Goal: Check status: Check status

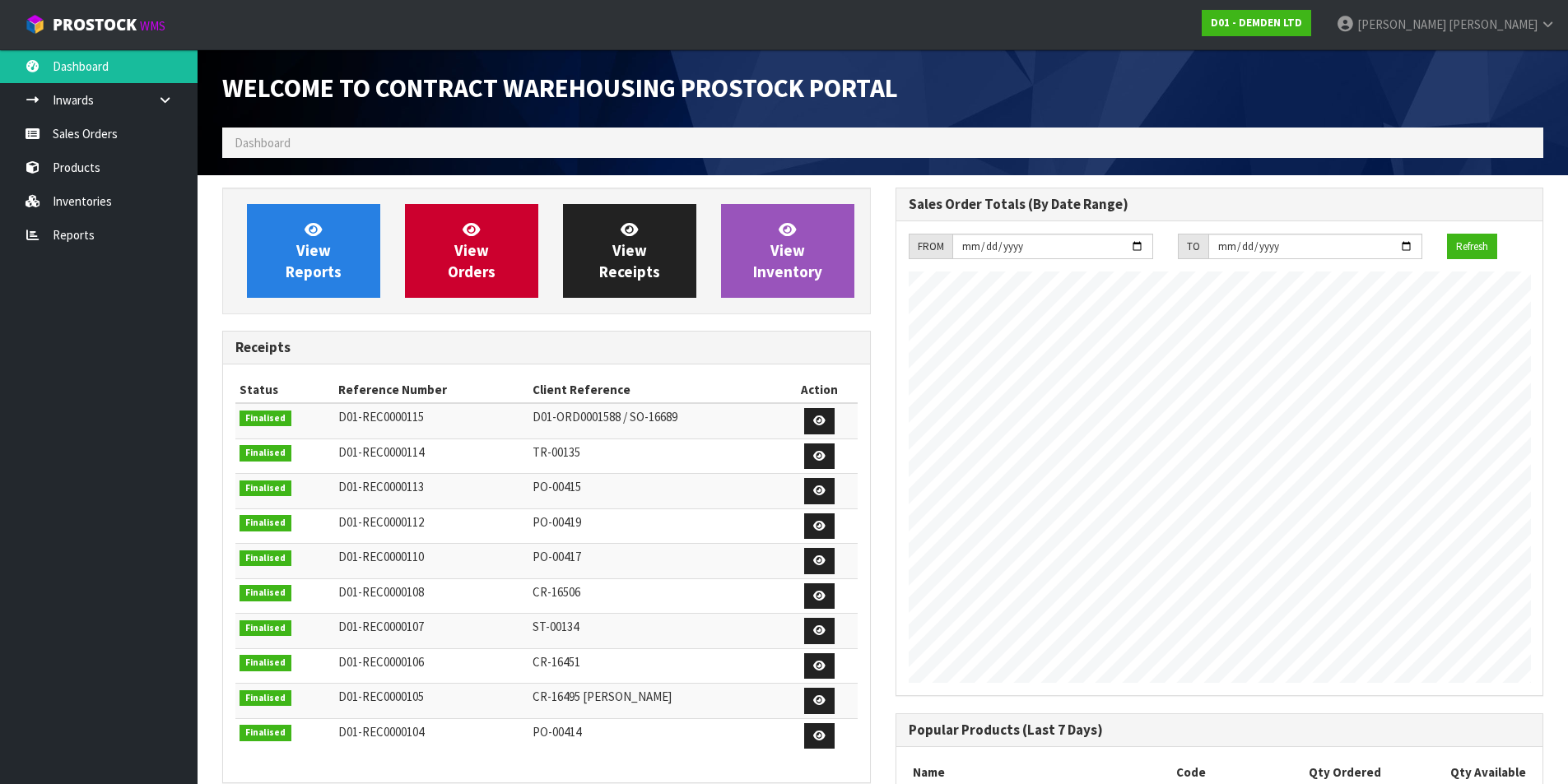
scroll to position [781, 672]
click at [447, 259] on link "View Orders" at bounding box center [471, 251] width 133 height 94
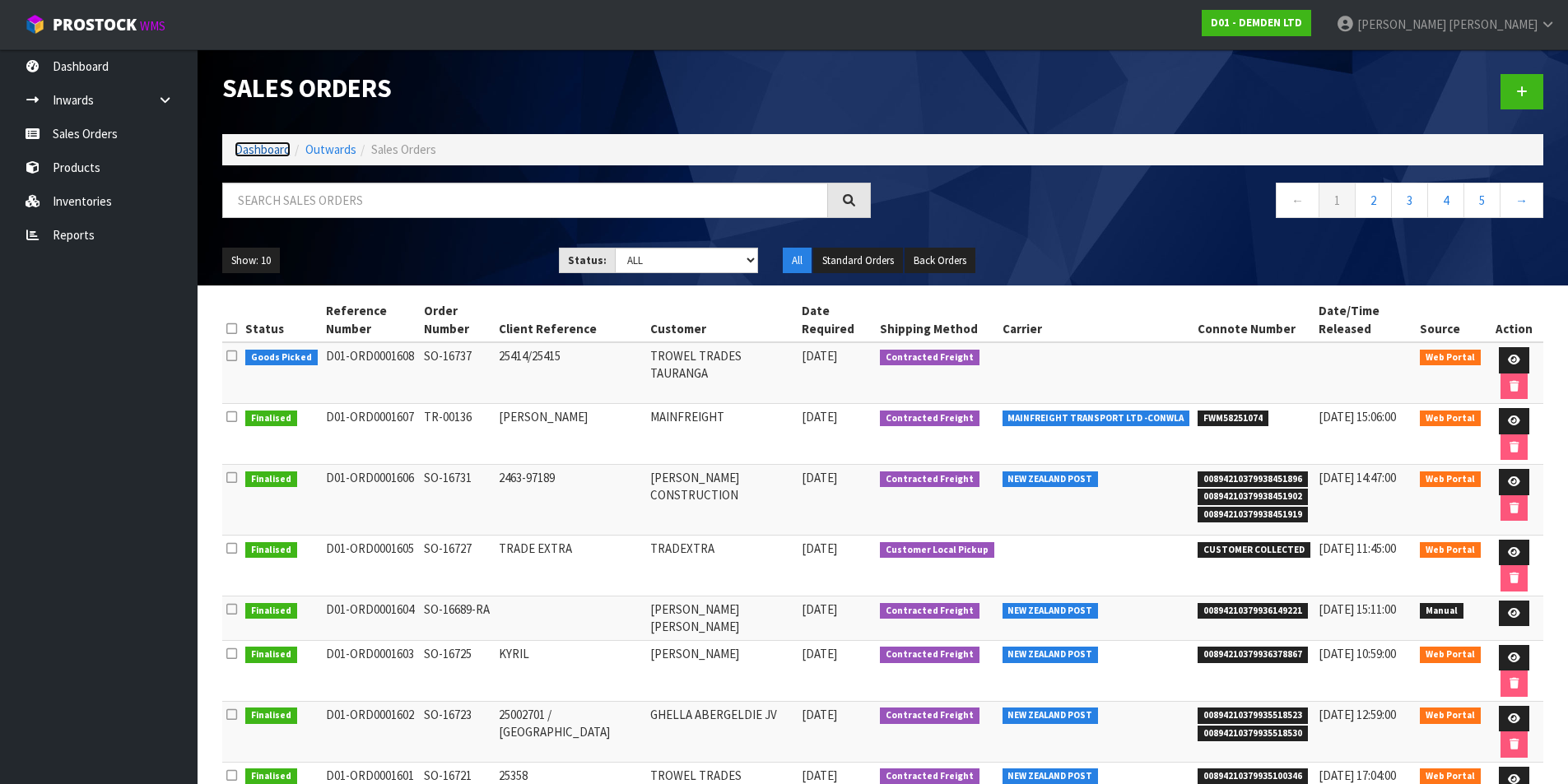
click at [257, 146] on link "Dashboard" at bounding box center [262, 149] width 56 height 16
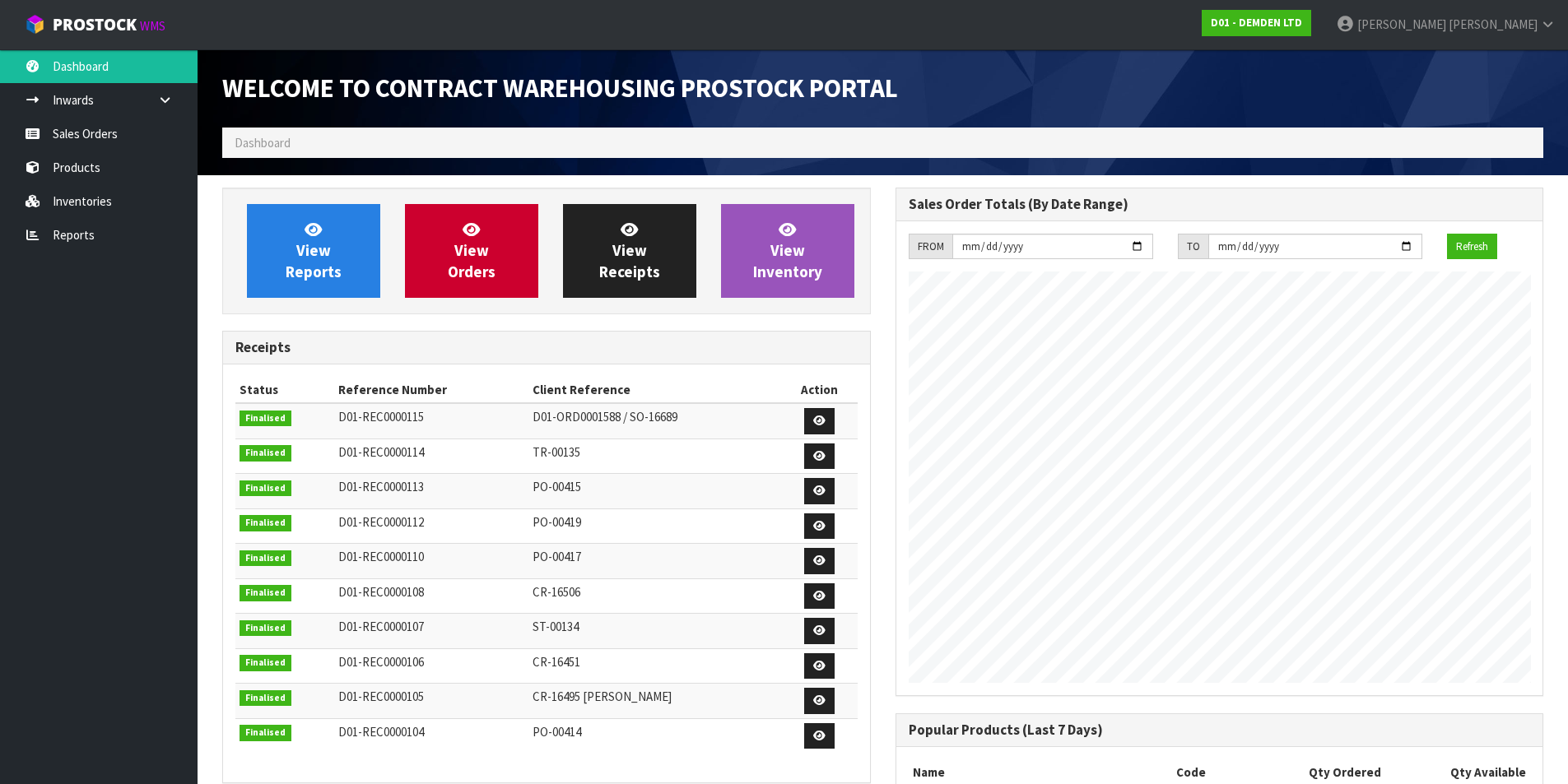
scroll to position [781, 672]
click at [460, 256] on span "View Orders" at bounding box center [471, 250] width 48 height 62
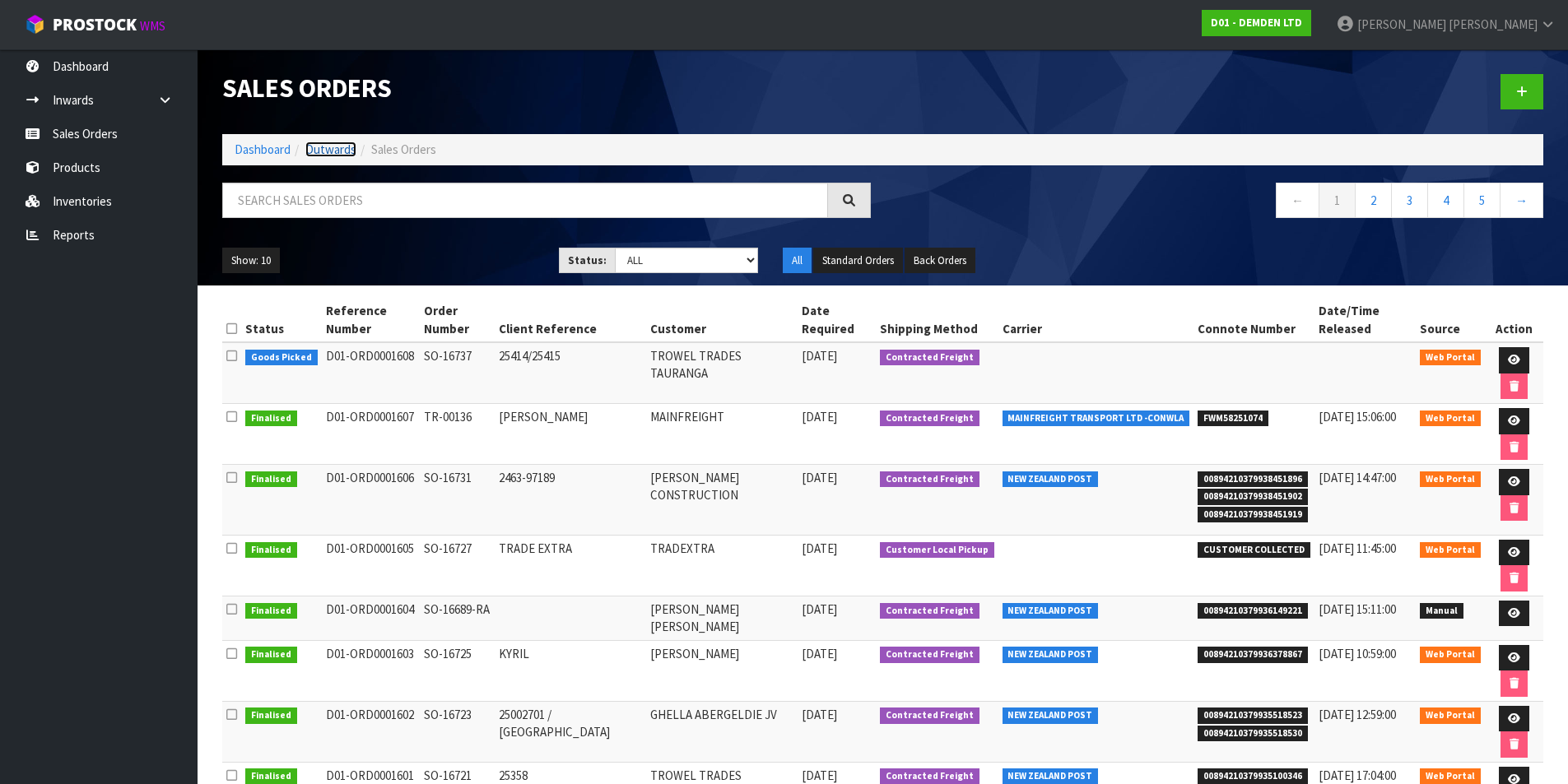
click at [330, 149] on link "Outwards" at bounding box center [331, 149] width 51 height 16
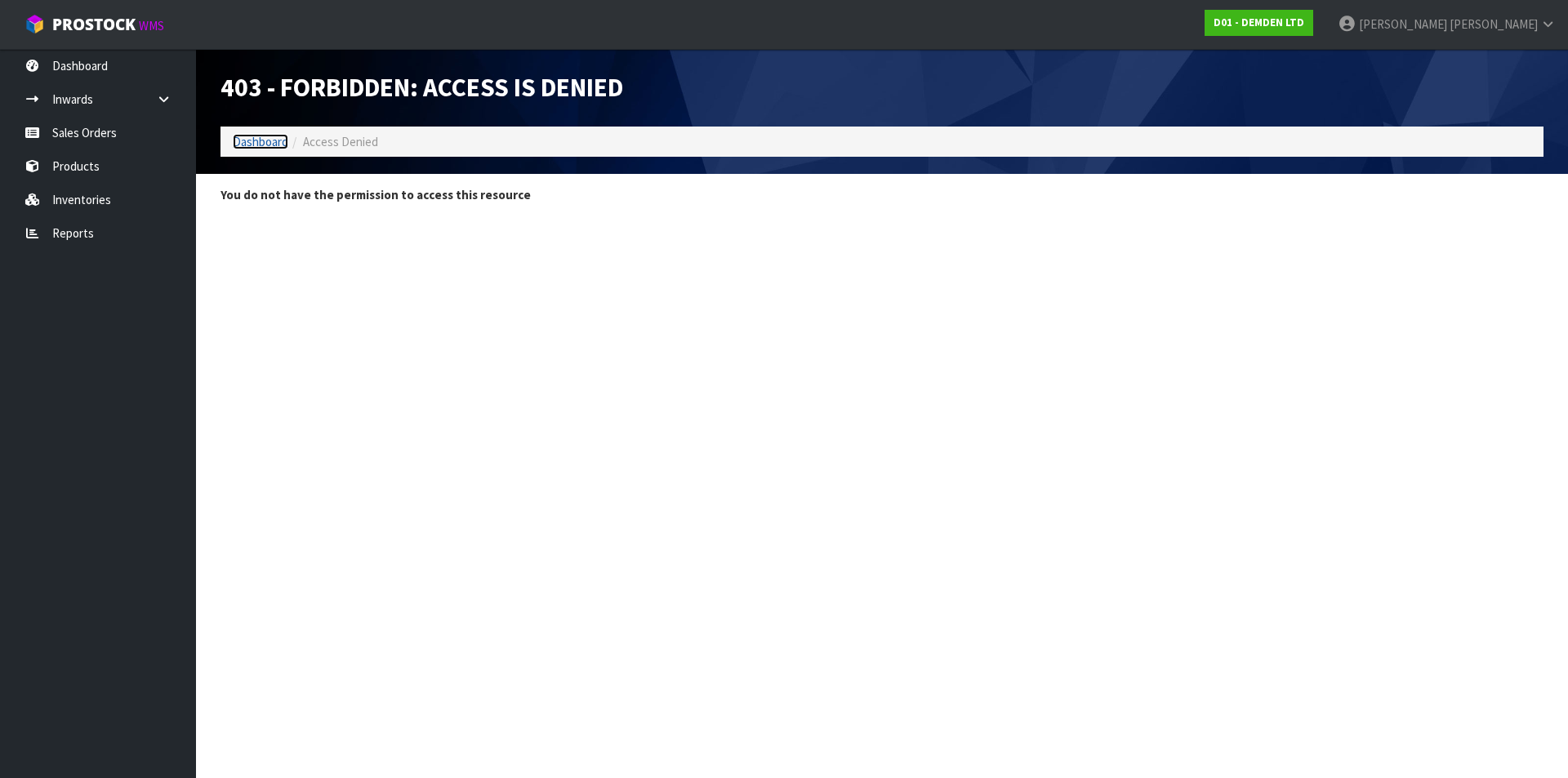
click at [258, 138] on link "Dashboard" at bounding box center [260, 142] width 55 height 16
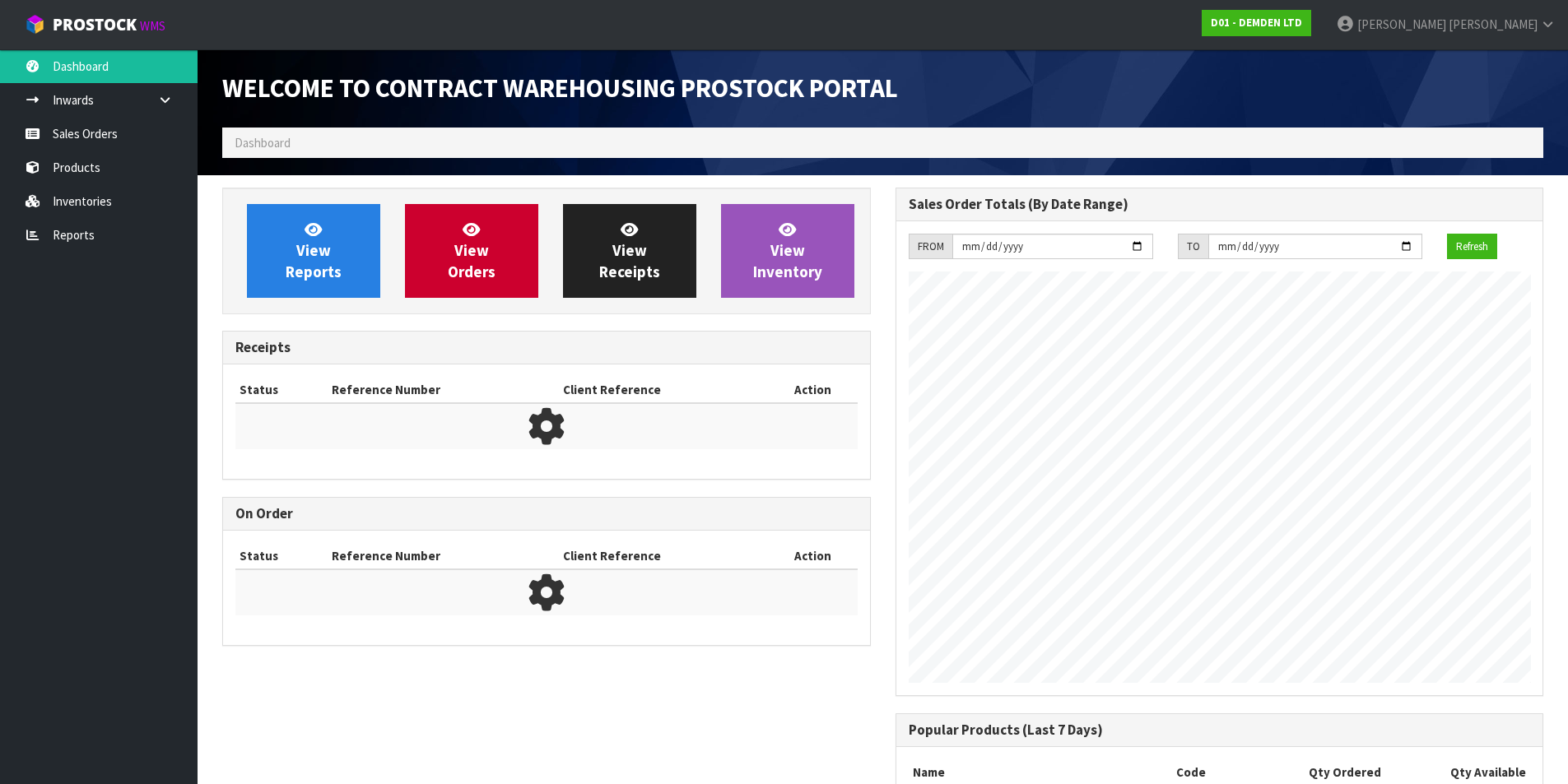
scroll to position [781, 672]
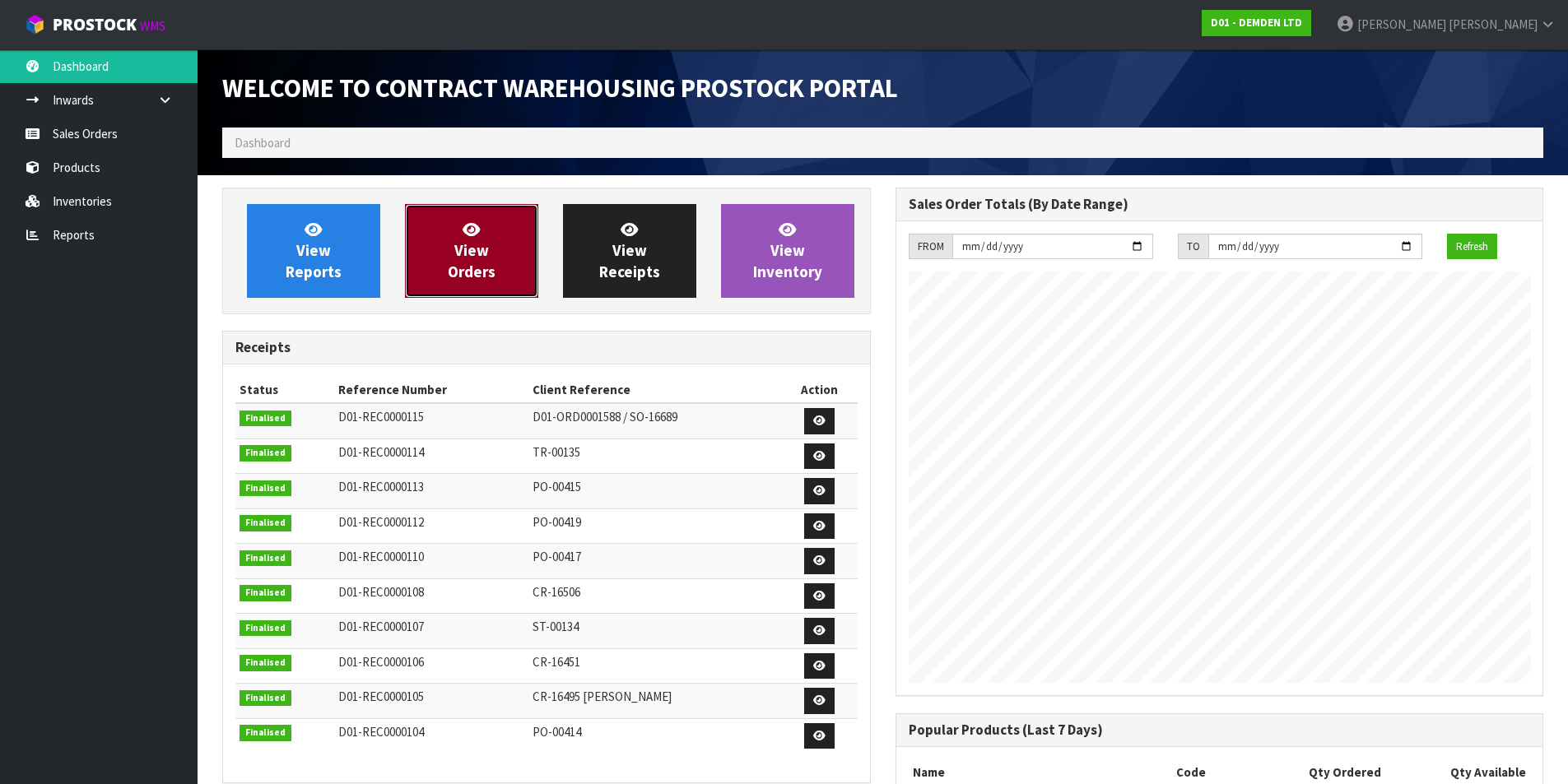
click at [523, 283] on link "View Orders" at bounding box center [471, 251] width 133 height 94
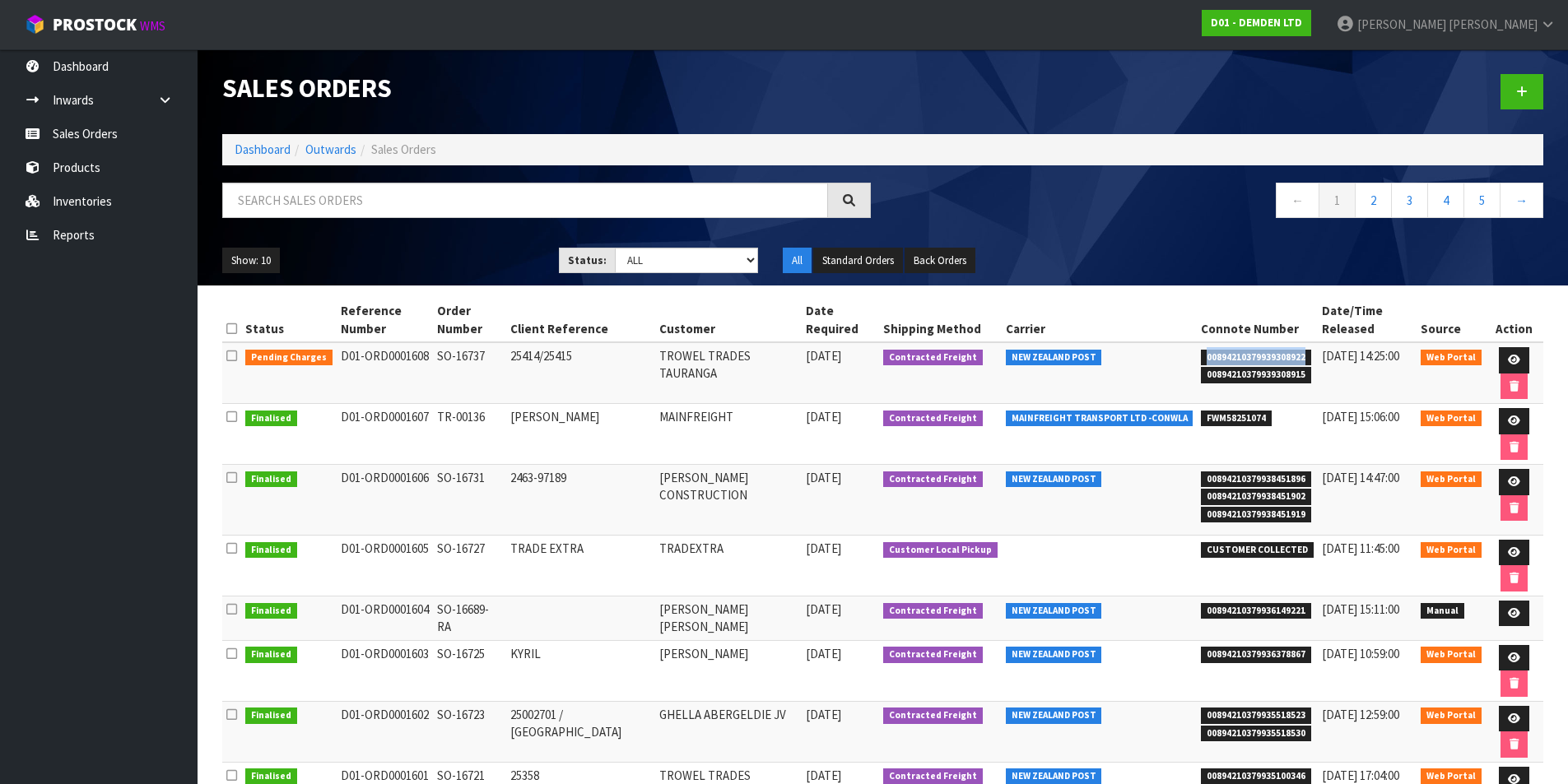
drag, startPoint x: 1284, startPoint y: 338, endPoint x: 1182, endPoint y: 335, distance: 102.0
click at [1201, 350] on span "00894210379939308922" at bounding box center [1256, 358] width 110 height 17
copy span "00894210379939308922"
drag, startPoint x: 1283, startPoint y: 358, endPoint x: 1176, endPoint y: 355, distance: 107.0
click at [1196, 355] on td "00894210379939308922 00894210379939308915" at bounding box center [1257, 373] width 121 height 62
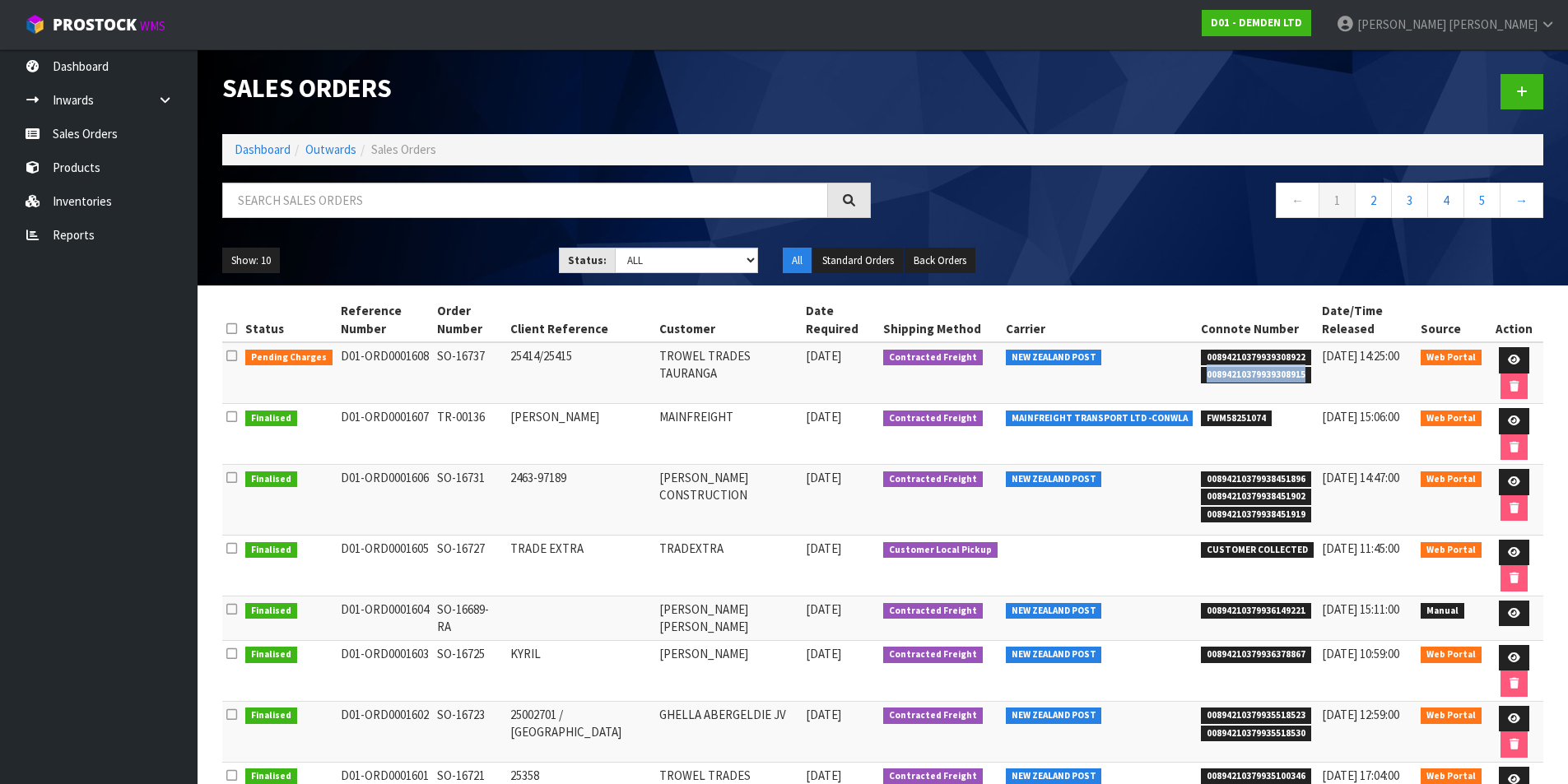
copy span "00894210379939308915"
click at [250, 153] on link "Dashboard" at bounding box center [262, 149] width 56 height 16
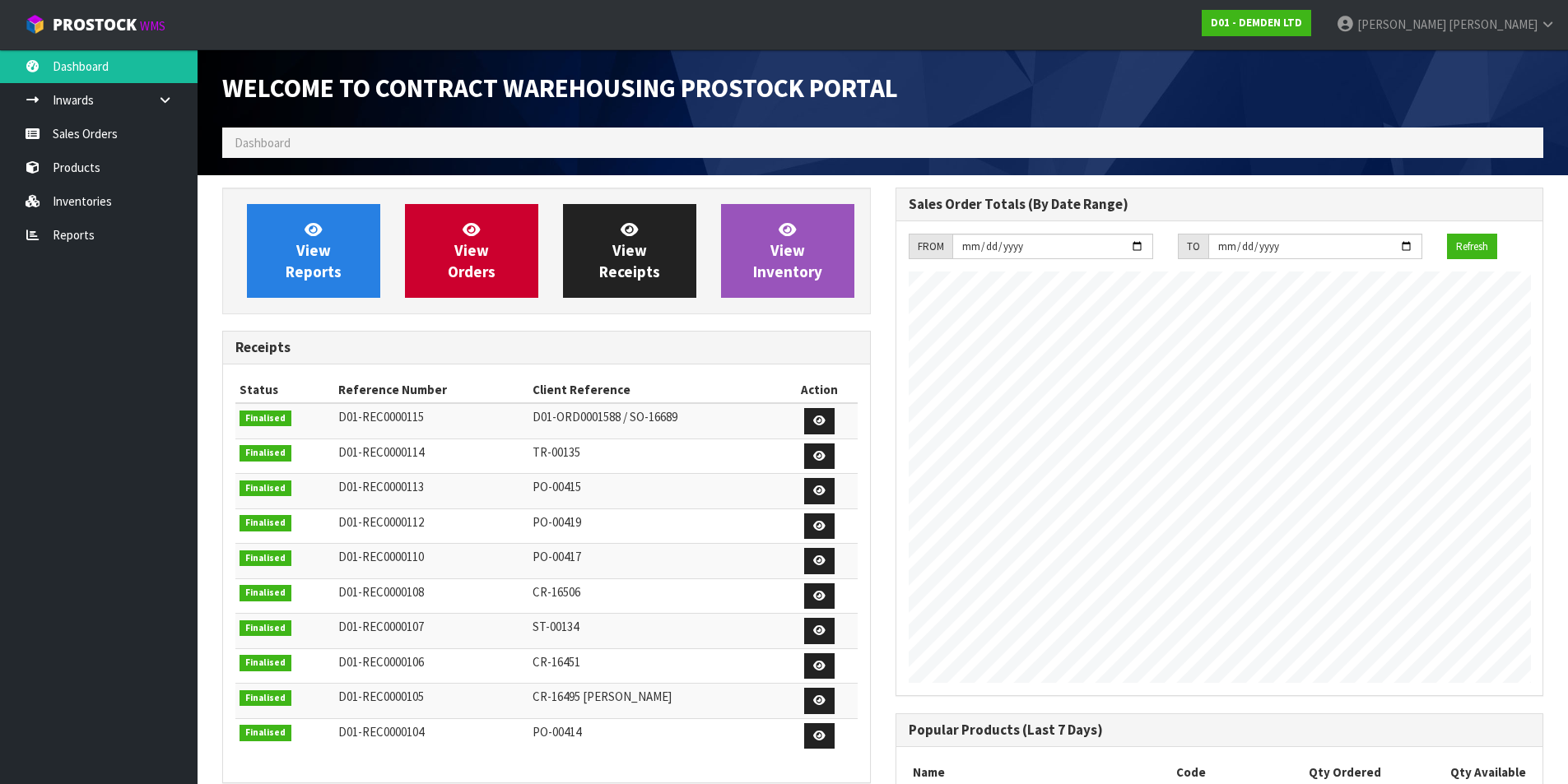
scroll to position [781, 672]
click at [474, 235] on icon at bounding box center [471, 229] width 17 height 16
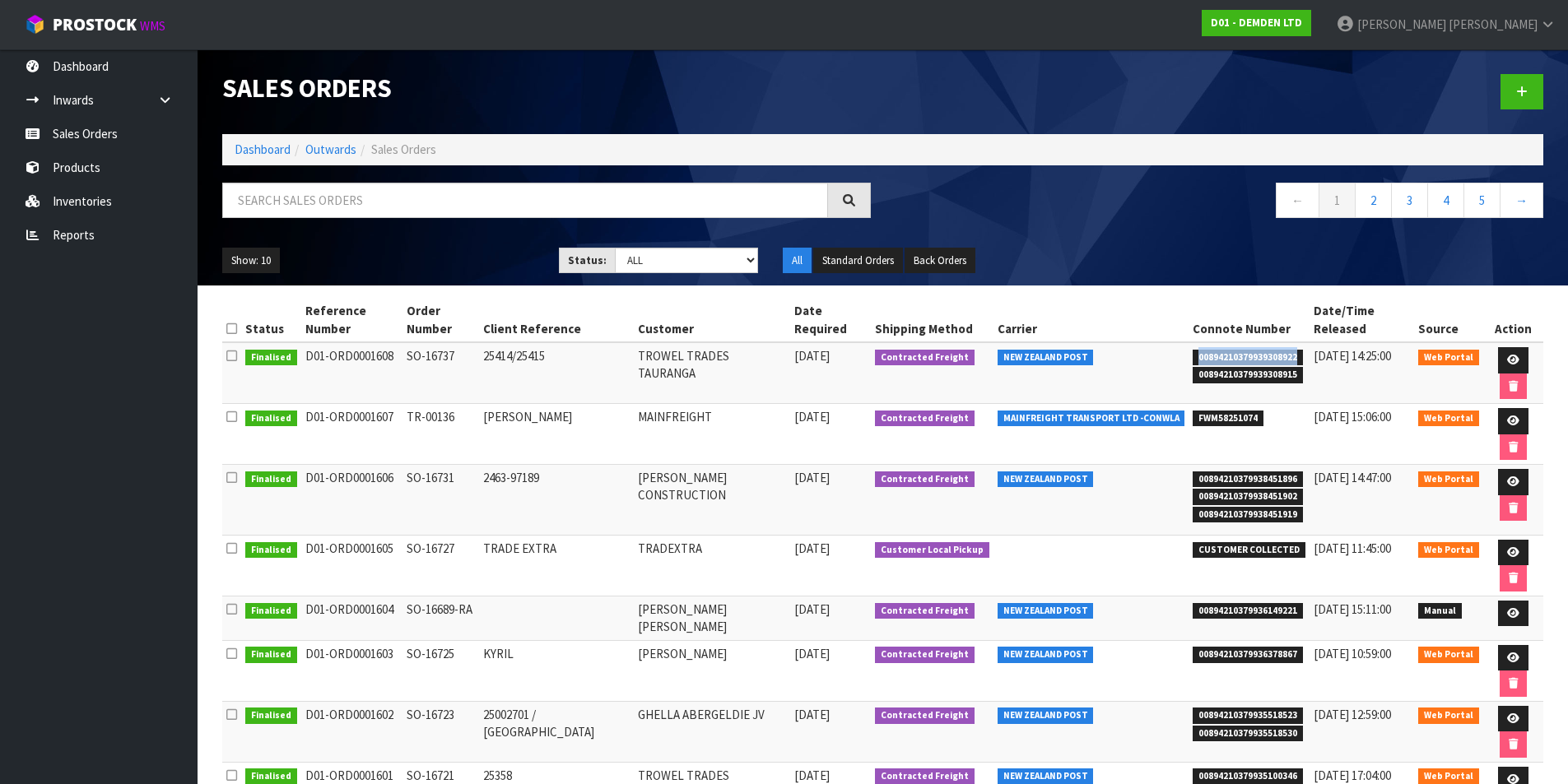
drag, startPoint x: 1274, startPoint y: 340, endPoint x: 1164, endPoint y: 336, distance: 110.1
click at [1189, 343] on td "00894210379939308922 00894210379939308915" at bounding box center [1249, 373] width 121 height 62
copy span "00894210379939308922"
click at [262, 149] on link "Dashboard" at bounding box center [262, 149] width 56 height 16
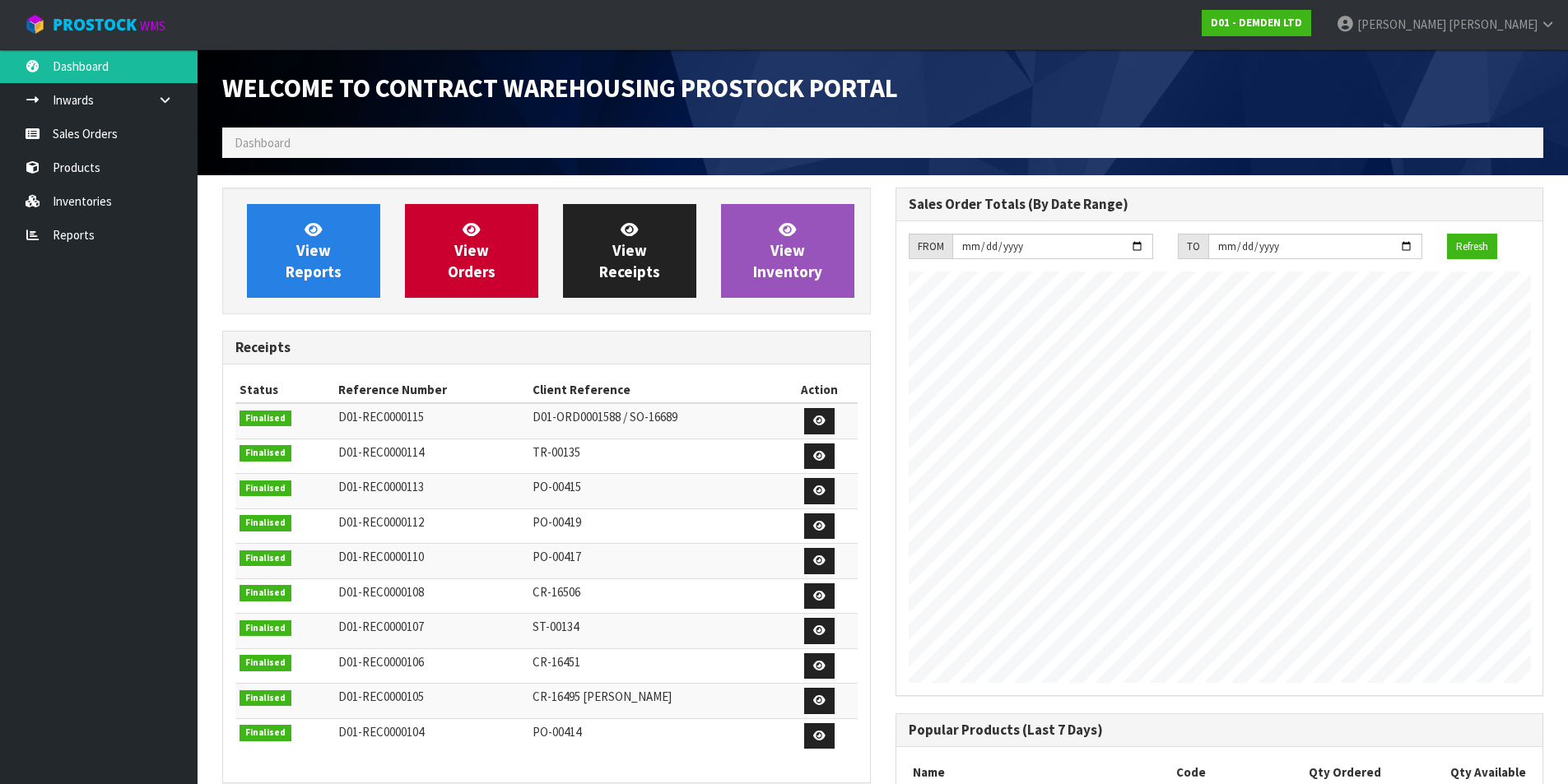
scroll to position [781, 672]
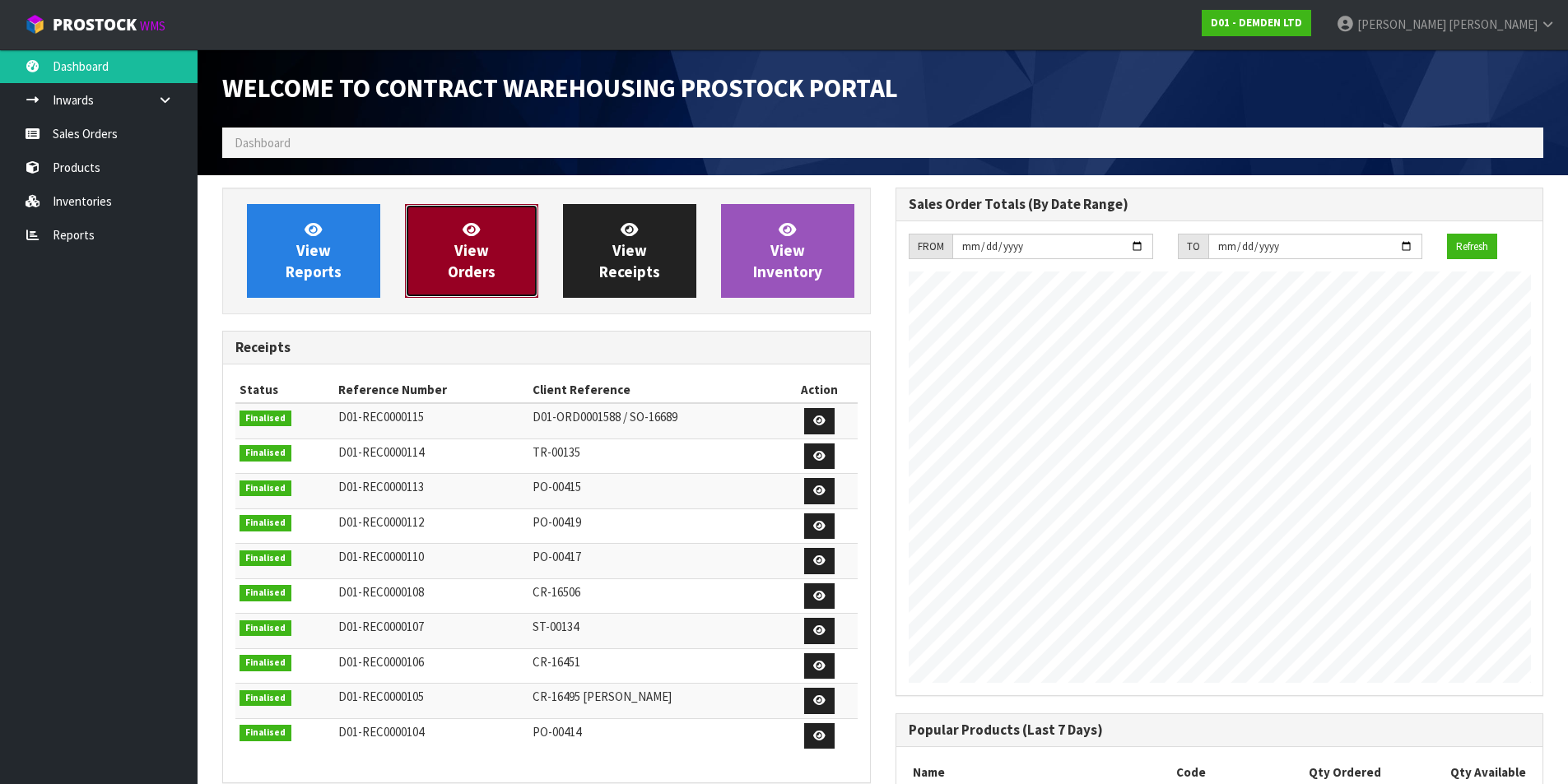
click at [474, 252] on span "View Orders" at bounding box center [471, 250] width 48 height 62
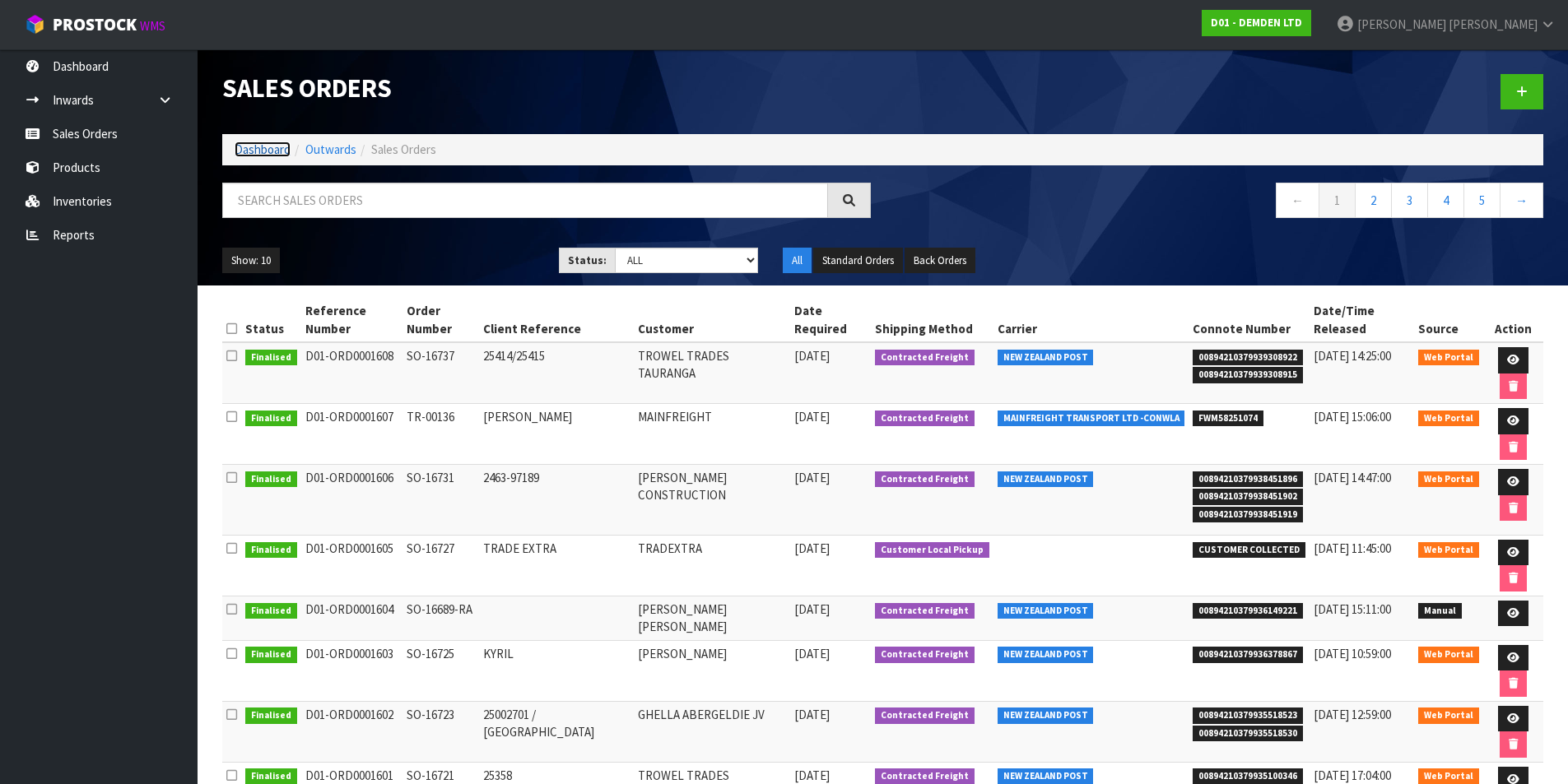
click at [269, 153] on link "Dashboard" at bounding box center [262, 149] width 56 height 16
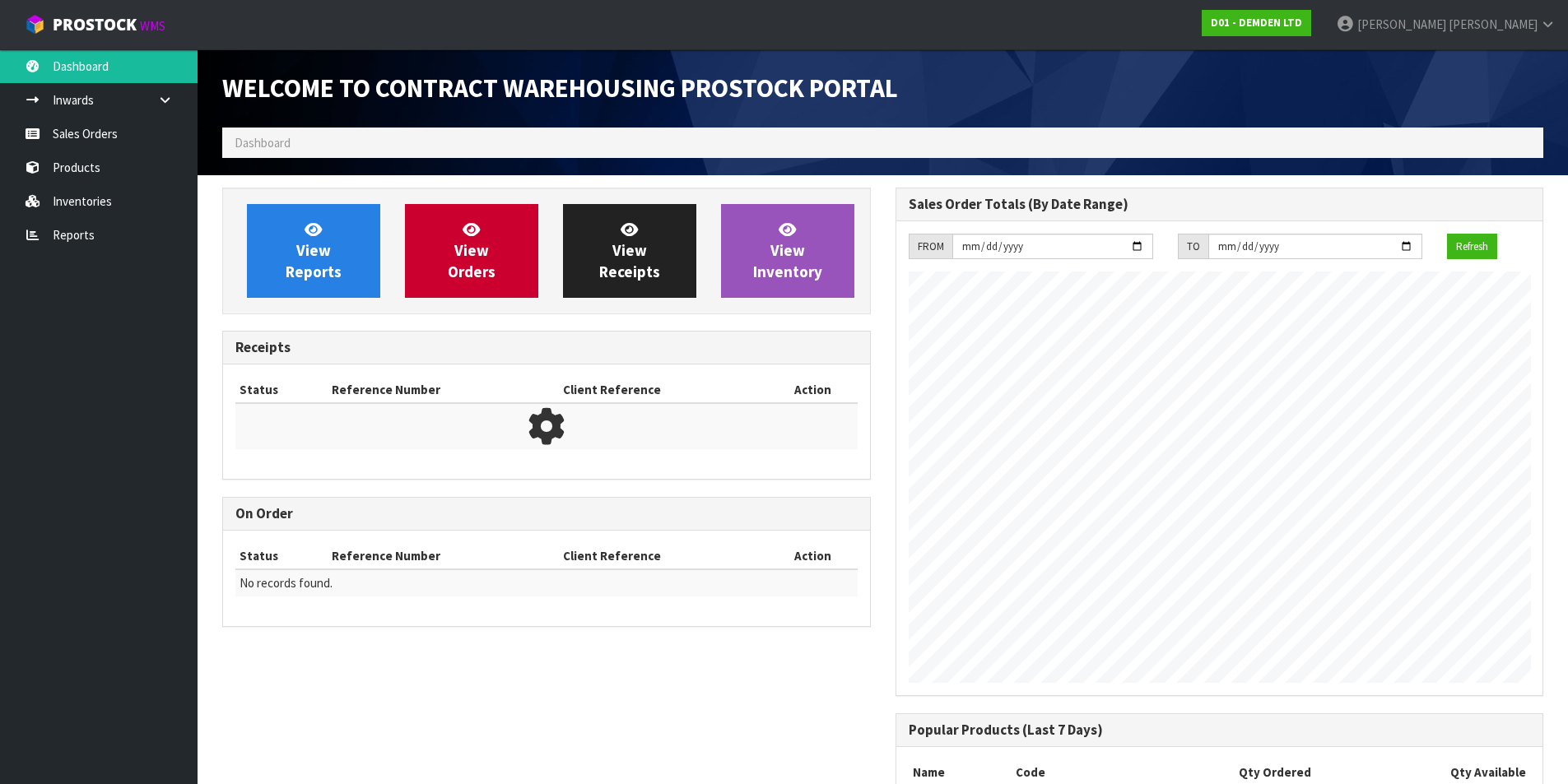
scroll to position [781, 672]
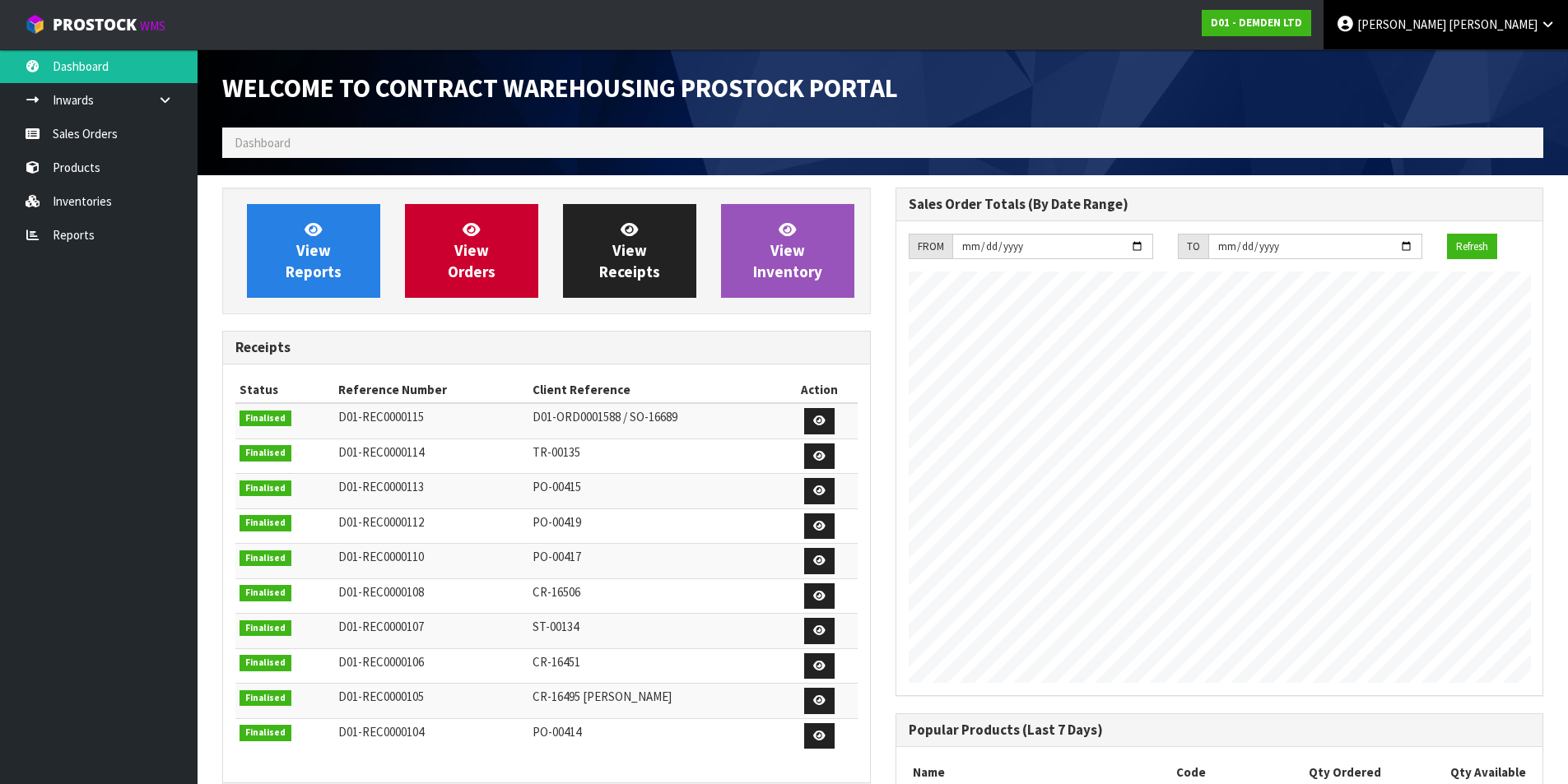
click at [1354, 24] on icon at bounding box center [1346, 24] width 19 height 1
click at [1472, 68] on link "Logout" at bounding box center [1502, 65] width 130 height 22
